Goal: Information Seeking & Learning: Understand process/instructions

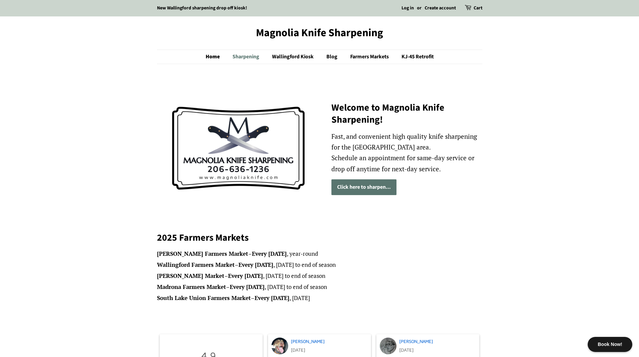
click at [241, 55] on link "Sharpening" at bounding box center [246, 57] width 39 height 14
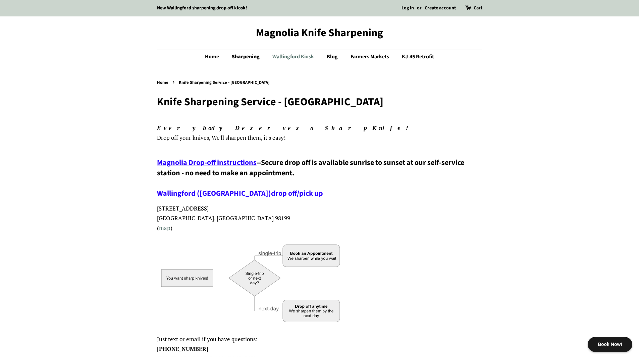
click at [290, 58] on link "Wallingford Kiosk" at bounding box center [293, 57] width 53 height 14
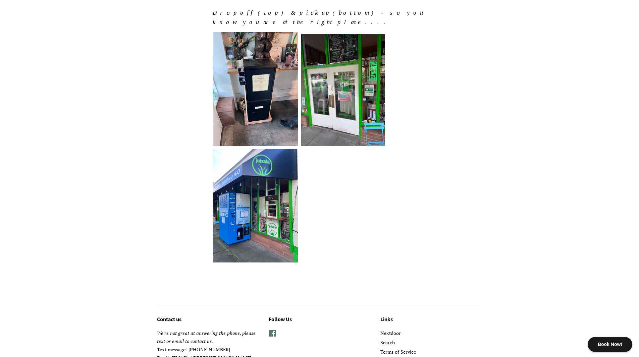
scroll to position [484, 0]
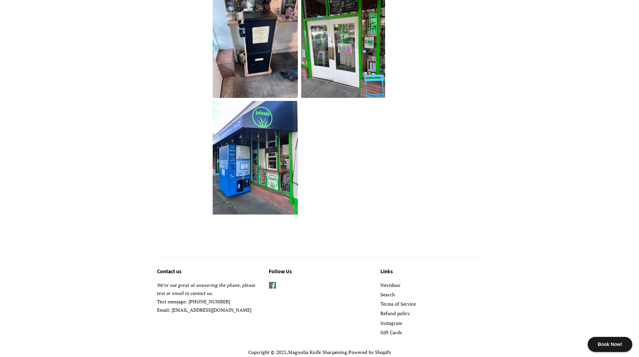
drag, startPoint x: 258, startPoint y: 287, endPoint x: 173, endPoint y: 288, distance: 85.2
click at [173, 288] on p "We’re not great at answering the phone, please text or email to contact us. Tex…" at bounding box center [208, 297] width 102 height 33
copy p "[EMAIL_ADDRESS][DOMAIN_NAME]"
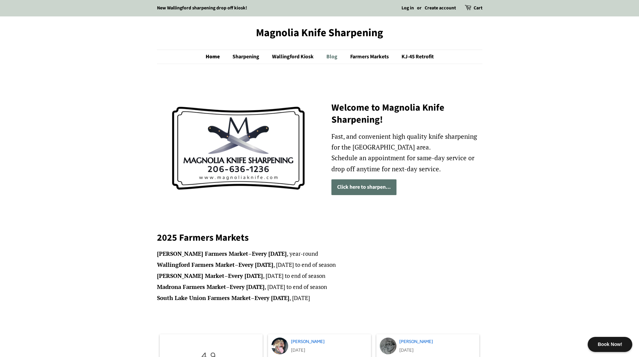
click at [330, 57] on link "Blog" at bounding box center [332, 57] width 23 height 14
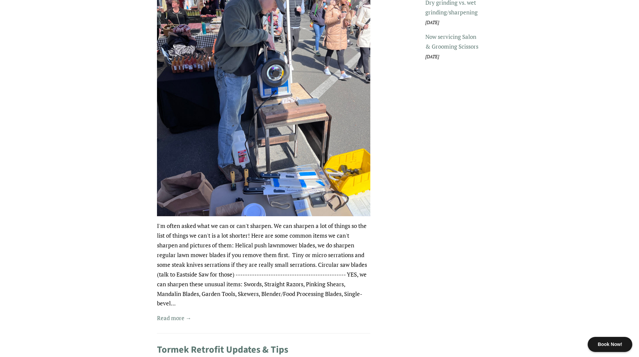
scroll to position [201, 0]
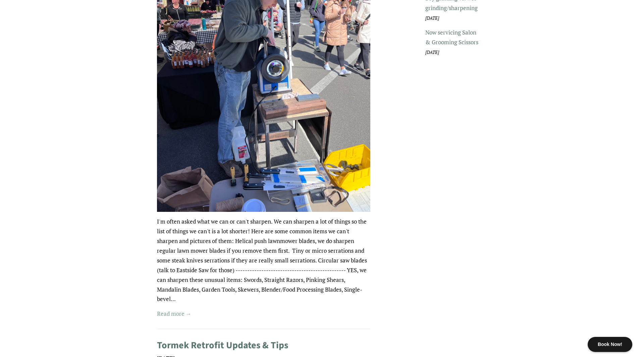
click at [178, 312] on link "Read more →" at bounding box center [174, 314] width 35 height 8
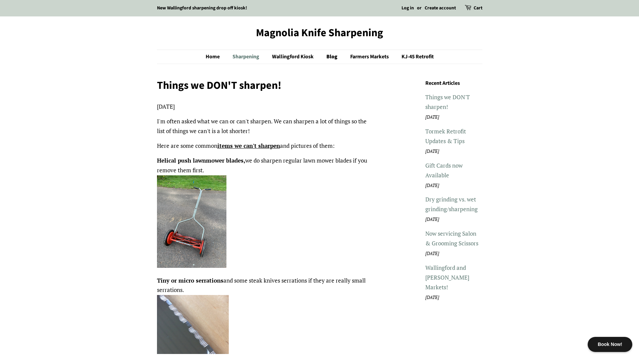
click at [253, 57] on link "Sharpening" at bounding box center [246, 57] width 39 height 14
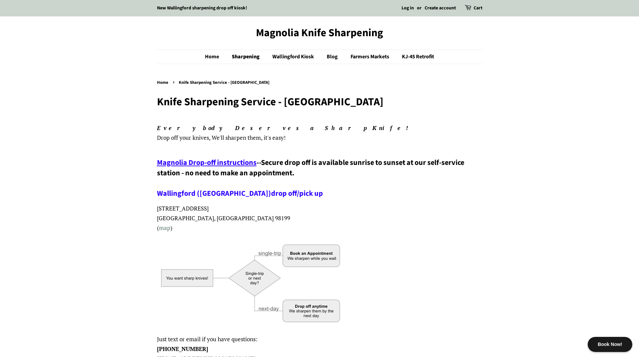
click at [193, 162] on span "Magnolia Drop-off instructions" at bounding box center [207, 162] width 100 height 11
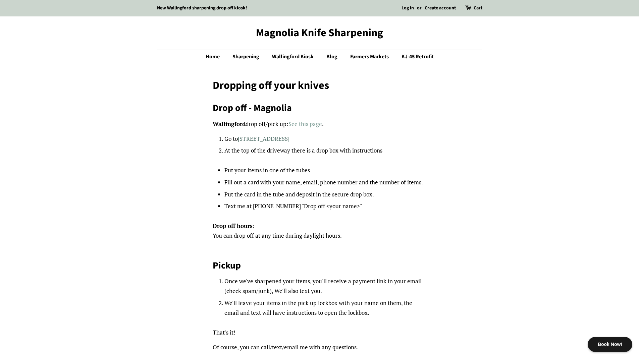
click at [302, 122] on link "See this page" at bounding box center [305, 124] width 34 height 8
